Goal: Navigation & Orientation: Find specific page/section

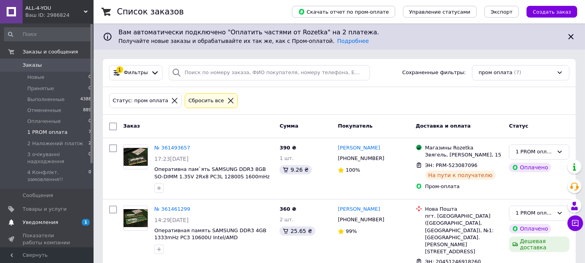
click at [59, 219] on span "Уведомления" at bounding box center [48, 222] width 50 height 7
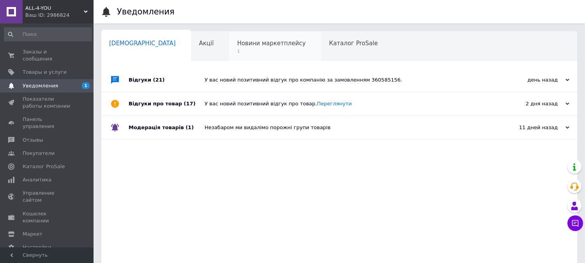
click at [237, 45] on span "Новини маркетплейсу" at bounding box center [271, 43] width 69 height 7
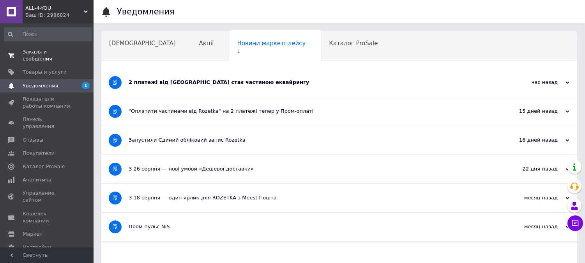
click at [47, 48] on span "Заказы и сообщения" at bounding box center [48, 55] width 50 height 14
